Goal: Navigation & Orientation: Find specific page/section

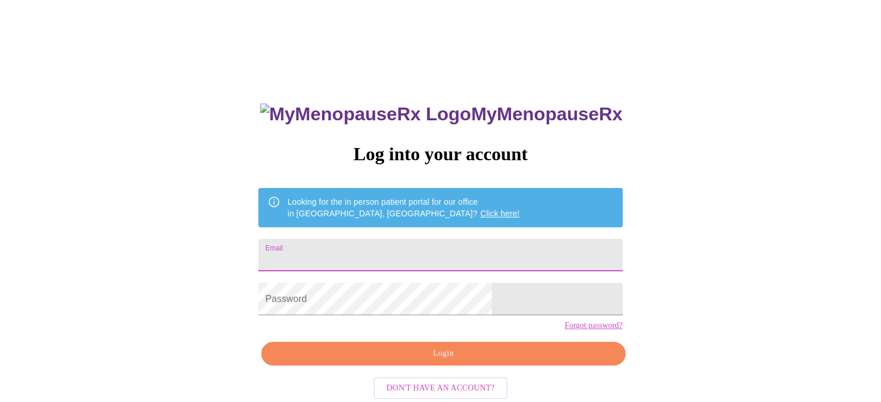
click at [431, 251] on input "Email" at bounding box center [440, 255] width 364 height 32
type input "[EMAIL_ADDRESS][DOMAIN_NAME]"
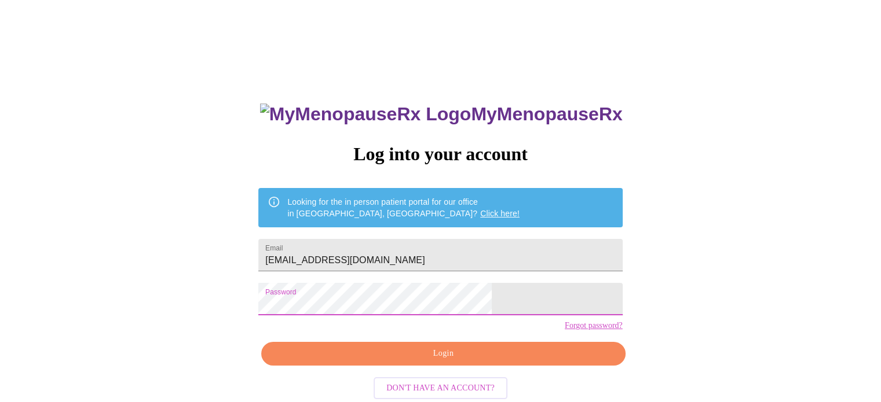
click at [477, 361] on span "Login" at bounding box center [442, 354] width 337 height 14
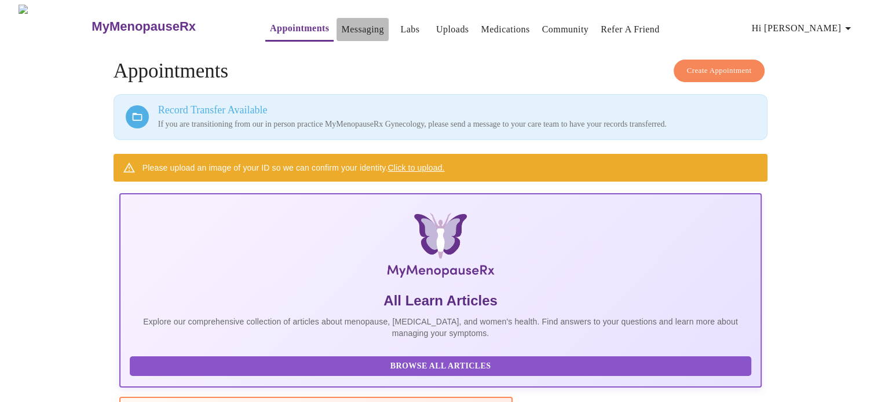
click at [343, 21] on link "Messaging" at bounding box center [362, 29] width 42 height 16
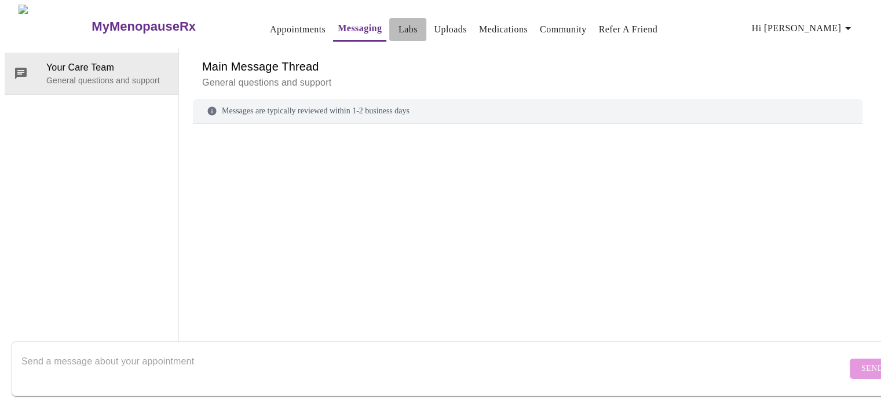
click at [398, 21] on link "Labs" at bounding box center [407, 29] width 19 height 16
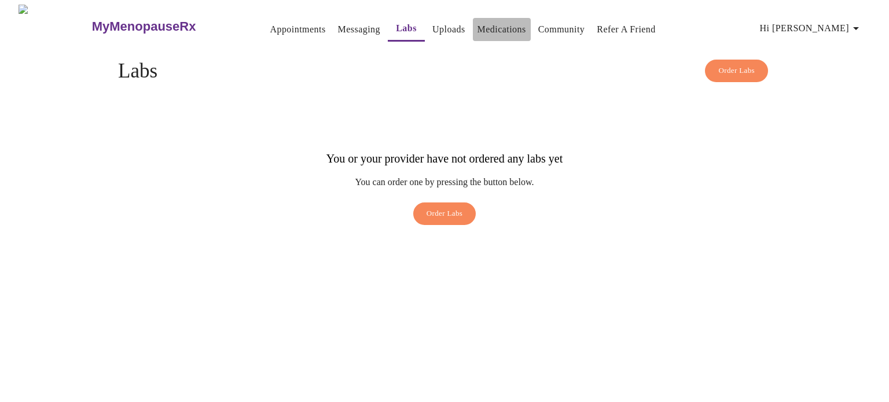
click at [478, 25] on link "Medications" at bounding box center [502, 29] width 49 height 16
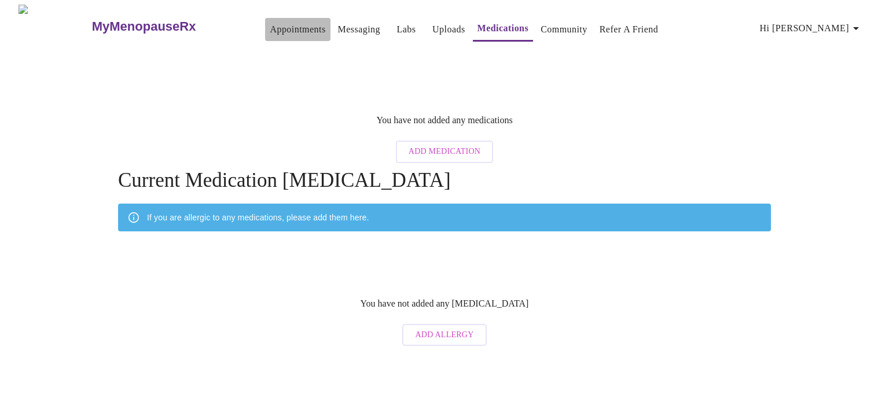
click at [270, 25] on link "Appointments" at bounding box center [298, 29] width 56 height 16
